Goal: Transaction & Acquisition: Purchase product/service

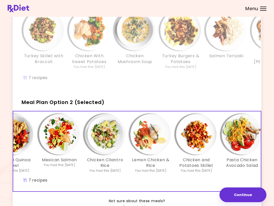
scroll to position [0, 75]
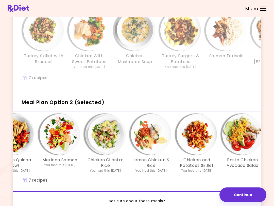
click at [176, 181] on div "Chicken With Bean Salad You had this [DATE] Chicken Quinoa Bowl You had this [D…" at bounding box center [105, 151] width 335 height 80
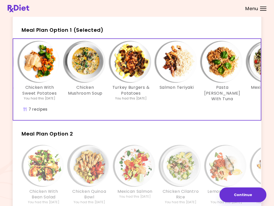
scroll to position [0, 49]
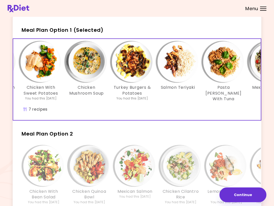
click at [74, 129] on h2 "Meal Plan Option 2" at bounding box center [137, 131] width 249 height 13
click at [71, 130] on span "Meal Plan Option 2" at bounding box center [48, 133] width 52 height 7
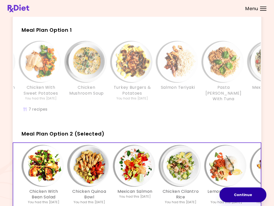
click at [246, 194] on button "Continue" at bounding box center [243, 194] width 47 height 15
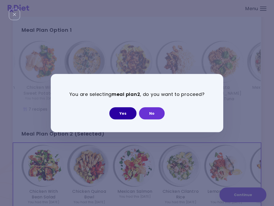
click at [130, 112] on button "Yes" at bounding box center [122, 113] width 27 height 12
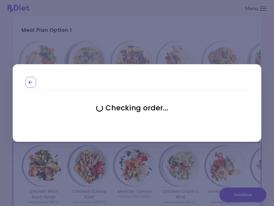
select select "**********"
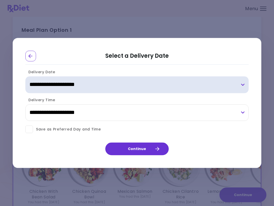
click at [99, 85] on select "**********" at bounding box center [137, 84] width 224 height 17
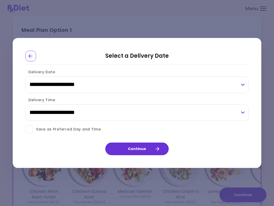
click at [156, 148] on icon "button" at bounding box center [157, 149] width 4 height 4
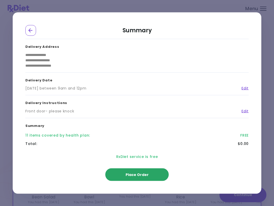
click at [152, 171] on button "Place Order" at bounding box center [137, 174] width 64 height 13
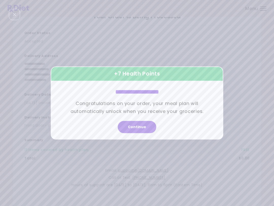
click at [146, 125] on button "Continue" at bounding box center [137, 127] width 39 height 12
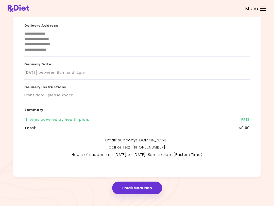
scroll to position [53, 0]
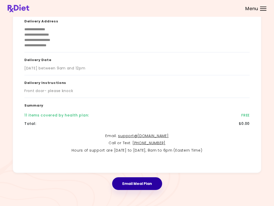
click at [152, 179] on button "Email Meal Plan" at bounding box center [137, 183] width 50 height 13
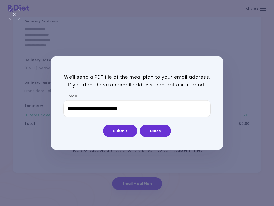
click at [131, 130] on button "Submit" at bounding box center [120, 130] width 34 height 12
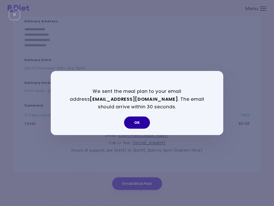
click at [146, 124] on button "OK" at bounding box center [137, 122] width 26 height 12
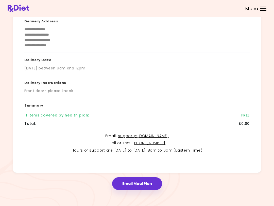
click at [154, 181] on button "Email Meal Plan" at bounding box center [137, 183] width 50 height 13
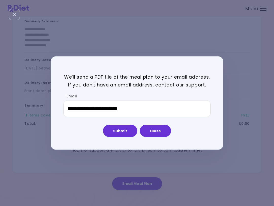
click at [166, 132] on button "Close" at bounding box center [155, 130] width 31 height 12
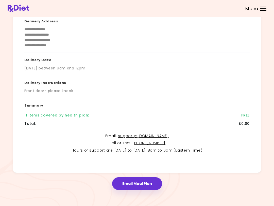
click at [258, 8] on span "Menu" at bounding box center [252, 8] width 13 height 5
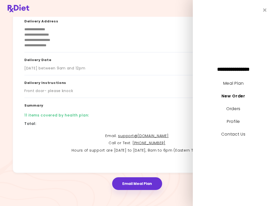
click at [243, 80] on link "Meal Plan" at bounding box center [234, 83] width 20 height 6
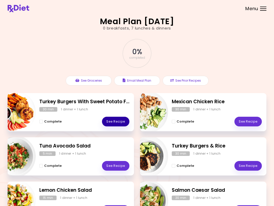
click at [120, 119] on link "See Recipe" at bounding box center [115, 122] width 27 height 10
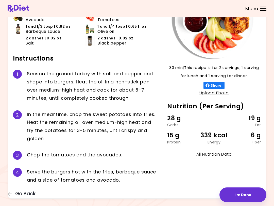
scroll to position [62, 0]
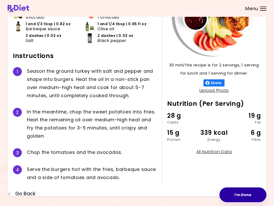
click at [245, 193] on button "I'm Done" at bounding box center [243, 194] width 47 height 15
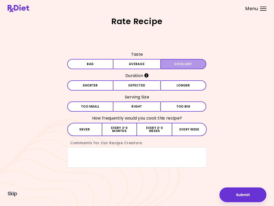
click at [175, 62] on button "Excellent" at bounding box center [184, 64] width 46 height 10
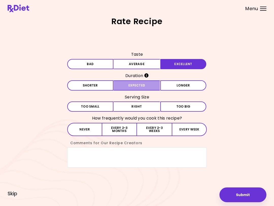
click at [142, 84] on button "Expected" at bounding box center [137, 85] width 46 height 10
click at [145, 105] on button "Right" at bounding box center [137, 106] width 46 height 10
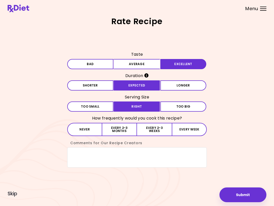
click at [151, 128] on button "Every 2-3 weeks" at bounding box center [154, 129] width 35 height 13
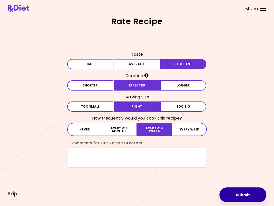
click at [242, 196] on button "Submit" at bounding box center [243, 194] width 47 height 15
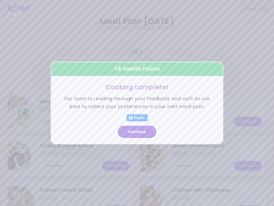
click at [143, 130] on button "Continue" at bounding box center [137, 132] width 39 height 12
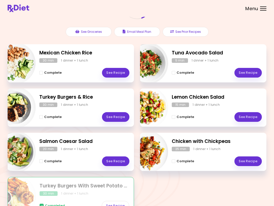
scroll to position [49, 0]
click at [121, 112] on link "See Recipe" at bounding box center [115, 117] width 27 height 10
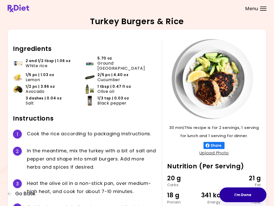
click at [243, 191] on button "I'm Done" at bounding box center [243, 194] width 47 height 15
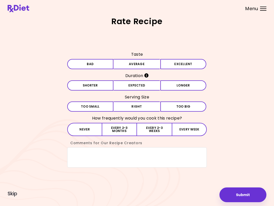
click at [147, 63] on button "Average" at bounding box center [137, 64] width 46 height 10
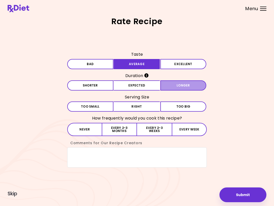
click at [177, 86] on button "Longer" at bounding box center [184, 85] width 46 height 10
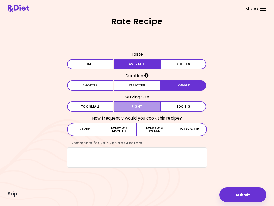
click at [149, 105] on button "Right" at bounding box center [137, 106] width 46 height 10
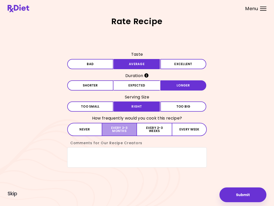
click at [125, 129] on button "Every 2-3 months" at bounding box center [119, 129] width 35 height 13
click at [244, 195] on button "Submit" at bounding box center [243, 194] width 47 height 15
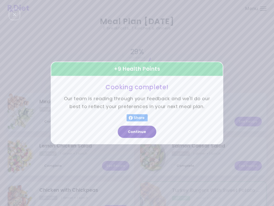
click at [141, 132] on button "Continue" at bounding box center [137, 132] width 39 height 12
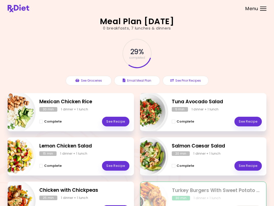
click at [241, 193] on h2 "Turkey Burgers With Sweet Potato Fries" at bounding box center [217, 190] width 90 height 7
click at [248, 163] on link "See Recipe" at bounding box center [248, 166] width 27 height 10
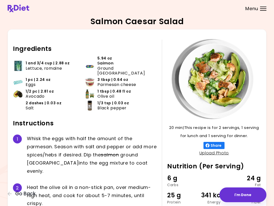
click at [22, 191] on span "Go Back" at bounding box center [25, 194] width 20 height 6
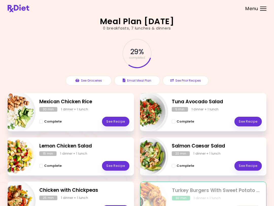
click at [250, 162] on link "See Recipe" at bounding box center [248, 166] width 27 height 10
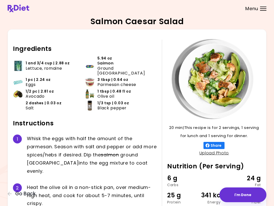
click at [25, 189] on div "2 Heat the olive oil in a non-stick pan, over medium-high heat, and cook for ab…" at bounding box center [85, 195] width 144 height 33
click at [24, 192] on span "Go Back" at bounding box center [25, 194] width 20 height 6
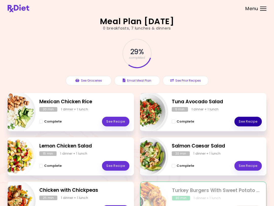
click at [250, 120] on link "See Recipe" at bounding box center [248, 122] width 27 height 10
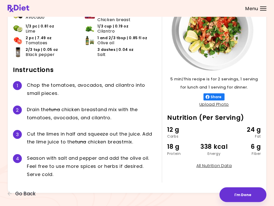
scroll to position [50, 0]
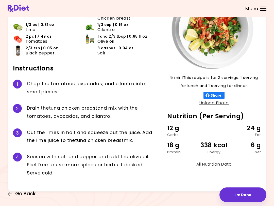
click at [30, 192] on span "Go Back" at bounding box center [25, 194] width 20 height 6
